Goal: Task Accomplishment & Management: Use online tool/utility

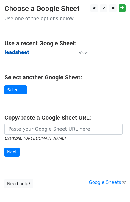
click at [18, 51] on strong "leadsheet" at bounding box center [16, 52] width 25 height 5
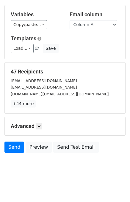
scroll to position [51, 0]
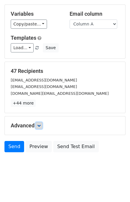
click at [38, 127] on link at bounding box center [39, 126] width 7 height 7
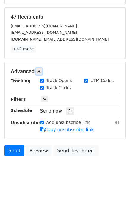
scroll to position [109, 0]
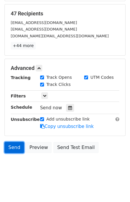
click at [11, 145] on link "Send" at bounding box center [14, 147] width 20 height 11
click at [14, 142] on link "Send" at bounding box center [14, 147] width 20 height 11
click at [14, 150] on link "Send" at bounding box center [14, 147] width 20 height 11
click at [9, 148] on link "Send" at bounding box center [14, 147] width 20 height 11
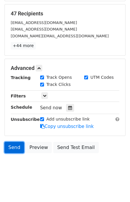
click at [12, 146] on link "Send" at bounding box center [14, 147] width 20 height 11
click at [7, 143] on link "Send" at bounding box center [14, 147] width 20 height 11
click at [12, 144] on link "Send" at bounding box center [14, 147] width 20 height 11
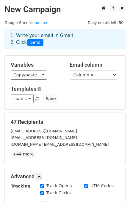
scroll to position [0, 0]
click at [34, 42] on span "Send" at bounding box center [35, 42] width 16 height 7
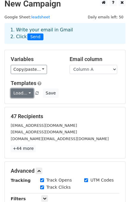
click at [27, 95] on link "Load..." at bounding box center [22, 93] width 23 height 9
click at [76, 88] on div "Templates Load... No templates saved Save" at bounding box center [64, 89] width 117 height 18
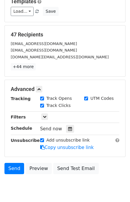
scroll to position [109, 0]
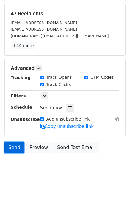
click at [11, 143] on link "Send" at bounding box center [14, 147] width 20 height 11
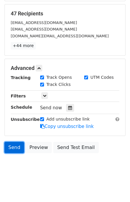
click at [11, 143] on link "Send" at bounding box center [14, 147] width 20 height 11
click at [12, 147] on link "Send" at bounding box center [14, 147] width 20 height 11
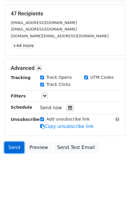
click at [12, 147] on link "Send" at bounding box center [14, 147] width 20 height 11
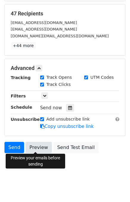
click at [27, 142] on link "Preview" at bounding box center [39, 147] width 26 height 11
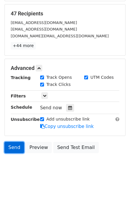
click at [14, 143] on link "Send" at bounding box center [14, 147] width 20 height 11
click at [15, 146] on link "Send" at bounding box center [14, 147] width 20 height 11
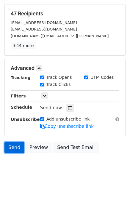
click at [15, 146] on link "Send" at bounding box center [14, 147] width 20 height 11
click at [13, 147] on link "Send" at bounding box center [14, 147] width 20 height 11
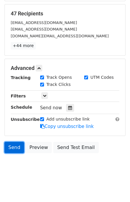
click at [13, 148] on link "Send" at bounding box center [14, 147] width 20 height 11
click at [12, 148] on link "Send" at bounding box center [14, 147] width 20 height 11
